Goal: Find specific page/section: Find specific page/section

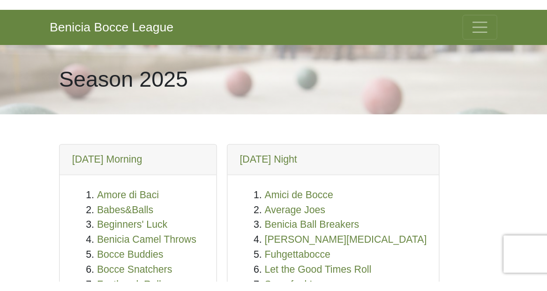
scroll to position [188, 0]
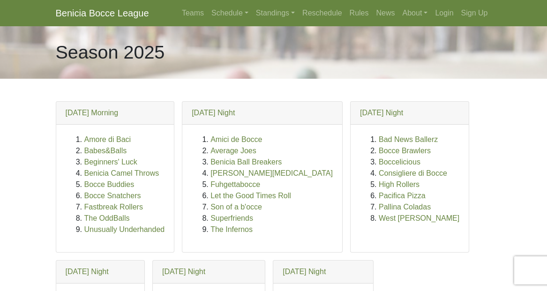
scroll to position [188, 0]
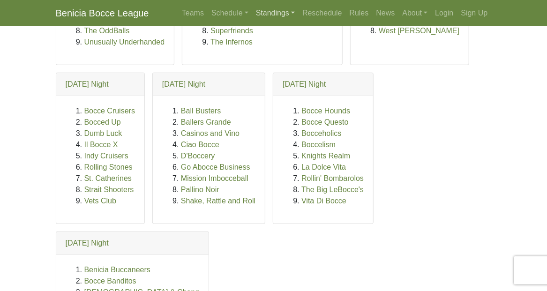
click at [283, 13] on link "Standings" at bounding box center [275, 13] width 46 height 19
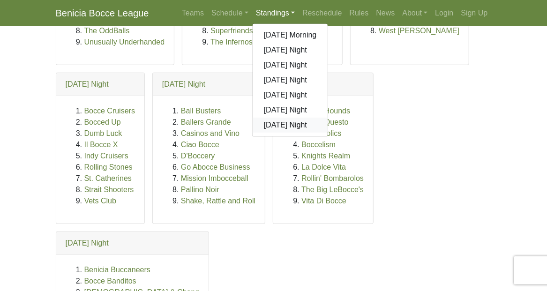
click at [289, 123] on link "[DATE] Night" at bounding box center [290, 125] width 75 height 15
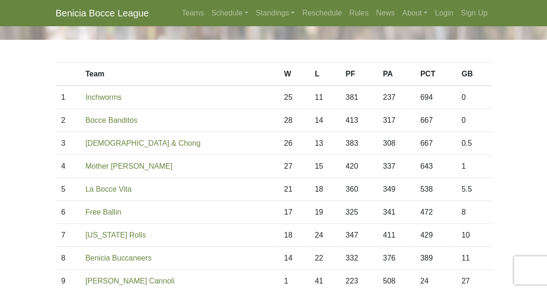
scroll to position [94, 0]
